Goal: Find specific page/section: Find specific page/section

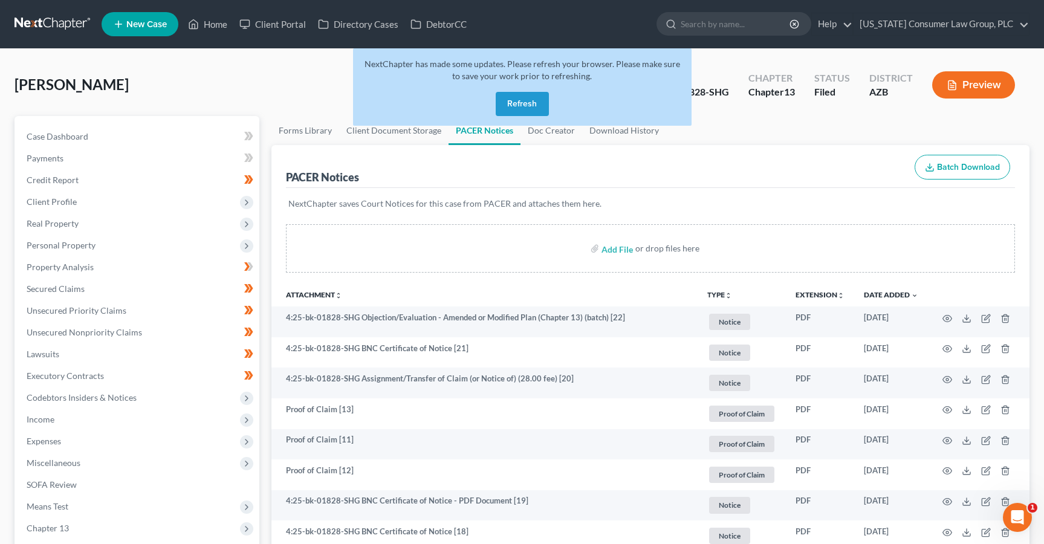
click at [530, 97] on button "Refresh" at bounding box center [522, 104] width 53 height 24
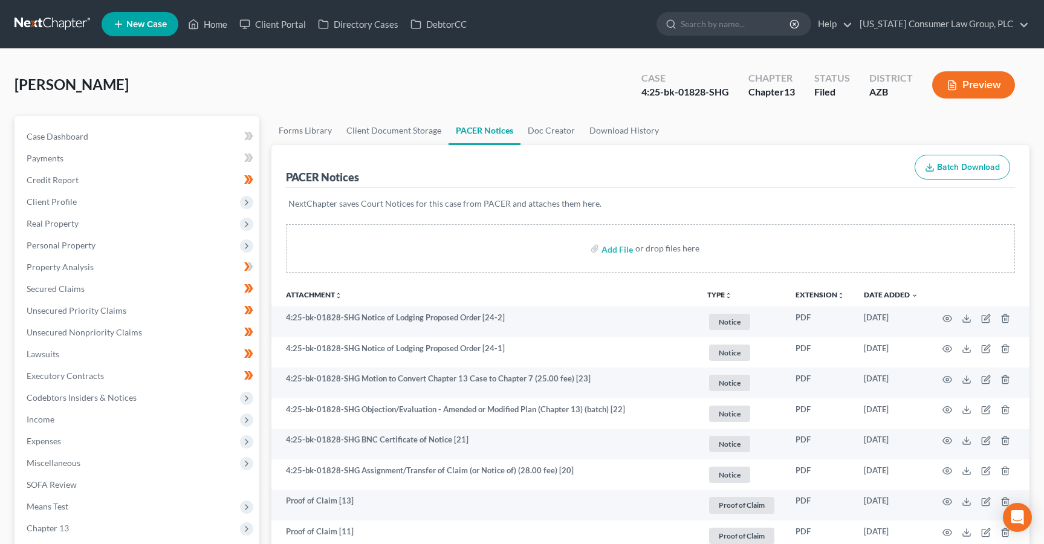
click at [29, 25] on link at bounding box center [53, 24] width 77 height 22
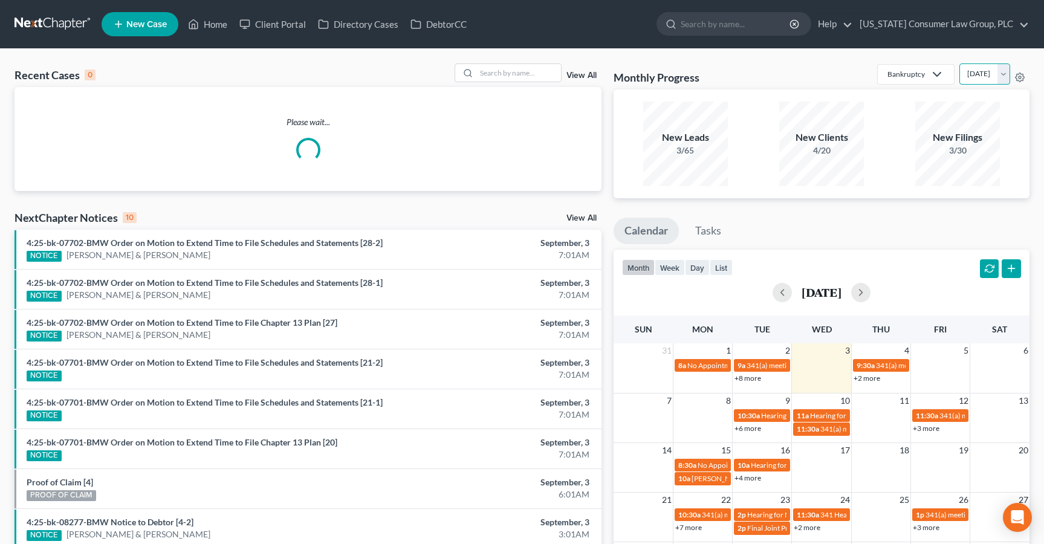
click at [989, 76] on select "September 2025 August 2025 July 2025 June 2025 May 2025 April 2025 March 2025 F…" at bounding box center [985, 74] width 51 height 21
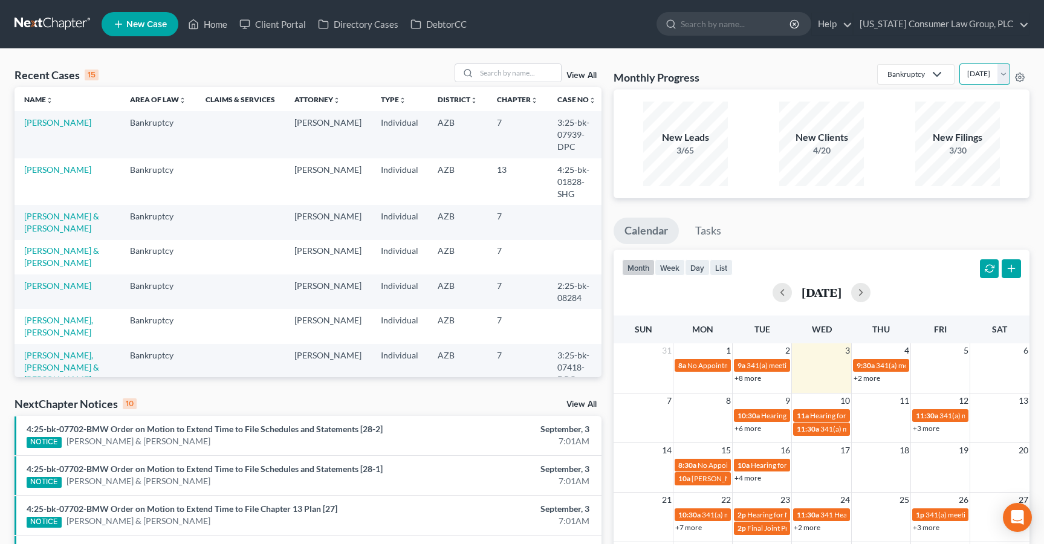
click at [960, 64] on select "September 2025 August 2025 July 2025 June 2025 May 2025 April 2025 March 2025 F…" at bounding box center [985, 74] width 51 height 21
click at [974, 75] on select "September 2025 August 2025 July 2025 June 2025 May 2025 April 2025 March 2025 F…" at bounding box center [985, 74] width 51 height 21
select select "2"
click at [960, 64] on select "September 2025 August 2025 July 2025 June 2025 May 2025 April 2025 March 2025 F…" at bounding box center [985, 74] width 51 height 21
